Goal: Task Accomplishment & Management: Manage account settings

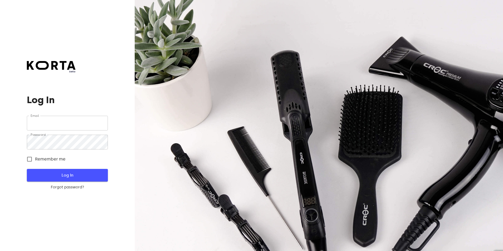
type input "[EMAIL_ADDRESS][DOMAIN_NAME]"
click at [70, 179] on button "Log In" at bounding box center [67, 175] width 81 height 13
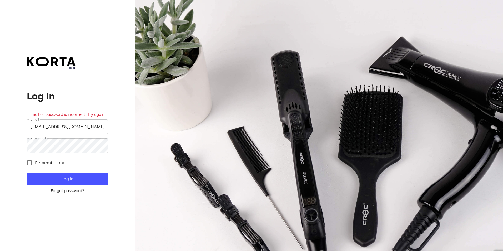
click at [68, 176] on span "Log In" at bounding box center [67, 178] width 64 height 7
click at [3, 146] on div "beta Log In Email or password is incorrect. Try again. Email [EMAIL_ADDRESS][DO…" at bounding box center [67, 125] width 135 height 251
click at [29, 162] on input "Remember me" at bounding box center [29, 162] width 11 height 11
checkbox input "true"
click at [66, 180] on span "Log In" at bounding box center [67, 178] width 64 height 7
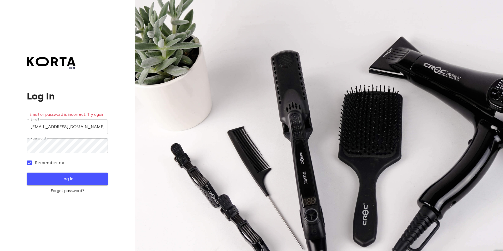
click at [76, 179] on span "Log In" at bounding box center [67, 178] width 64 height 7
click at [60, 177] on span "Log In" at bounding box center [67, 178] width 64 height 7
